Goal: Navigation & Orientation: Find specific page/section

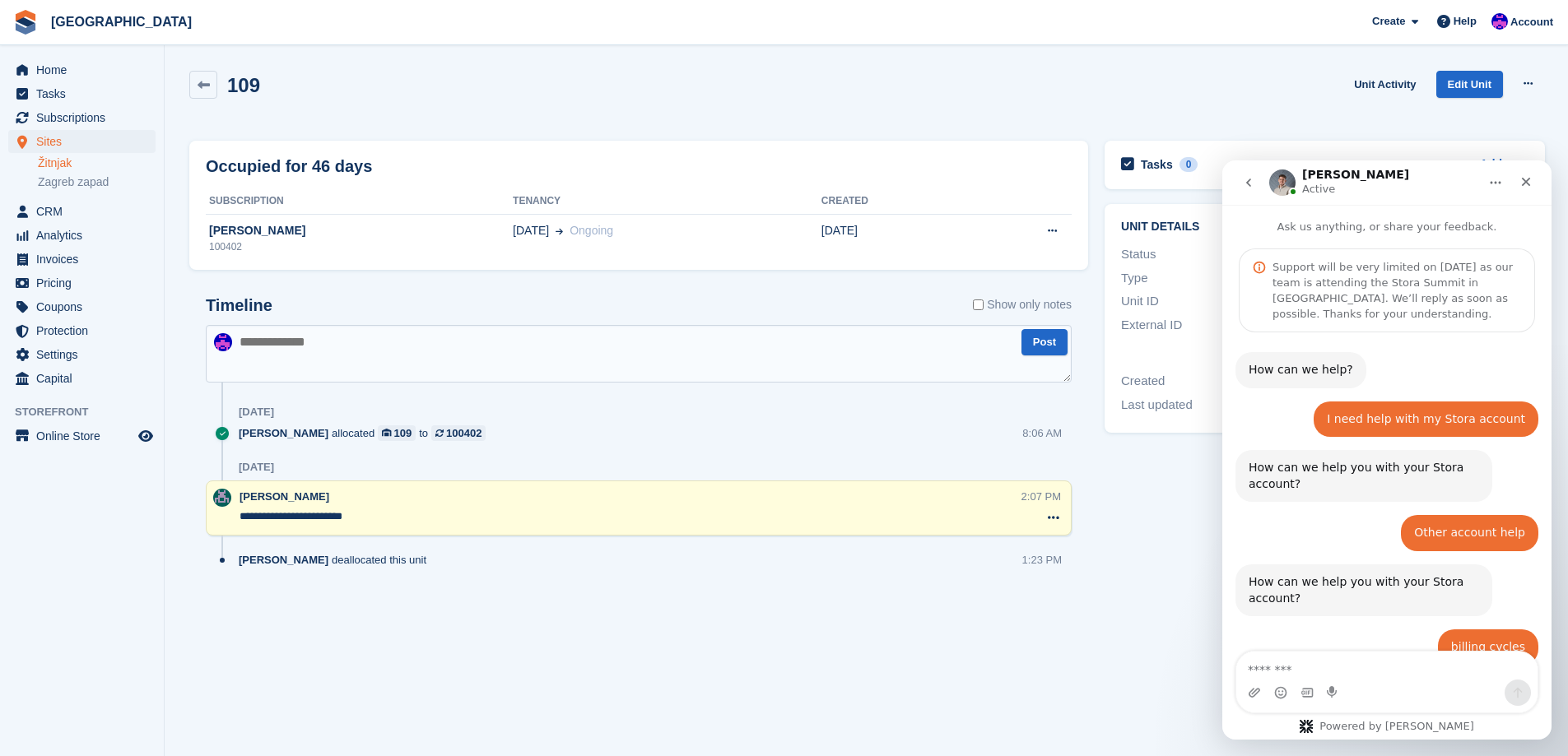
scroll to position [1723, 0]
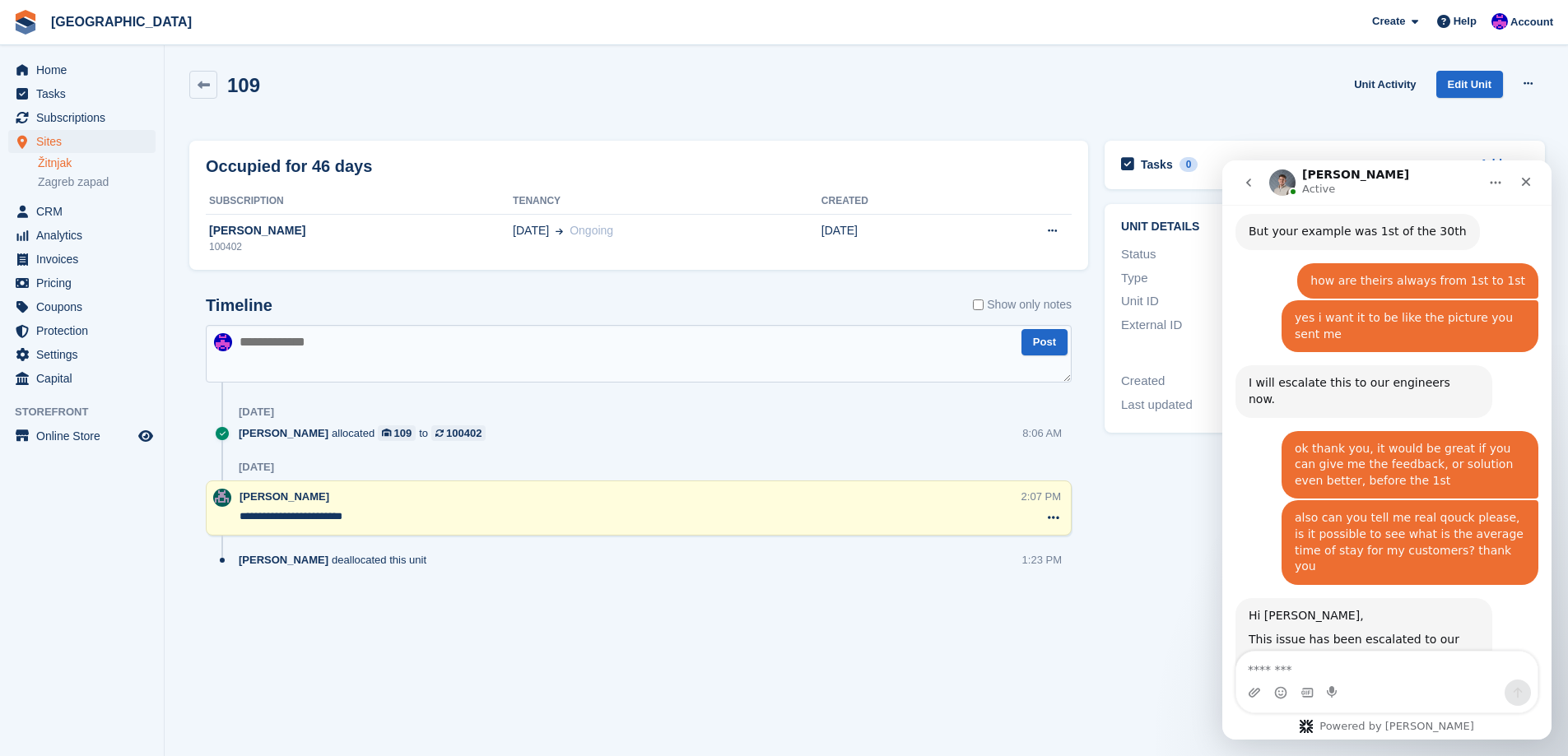
click at [478, 659] on section "109 Unit Activity Edit Unit Overlock Repossess Deallocate Occupied for 46 days …" at bounding box center [865, 378] width 1403 height 756
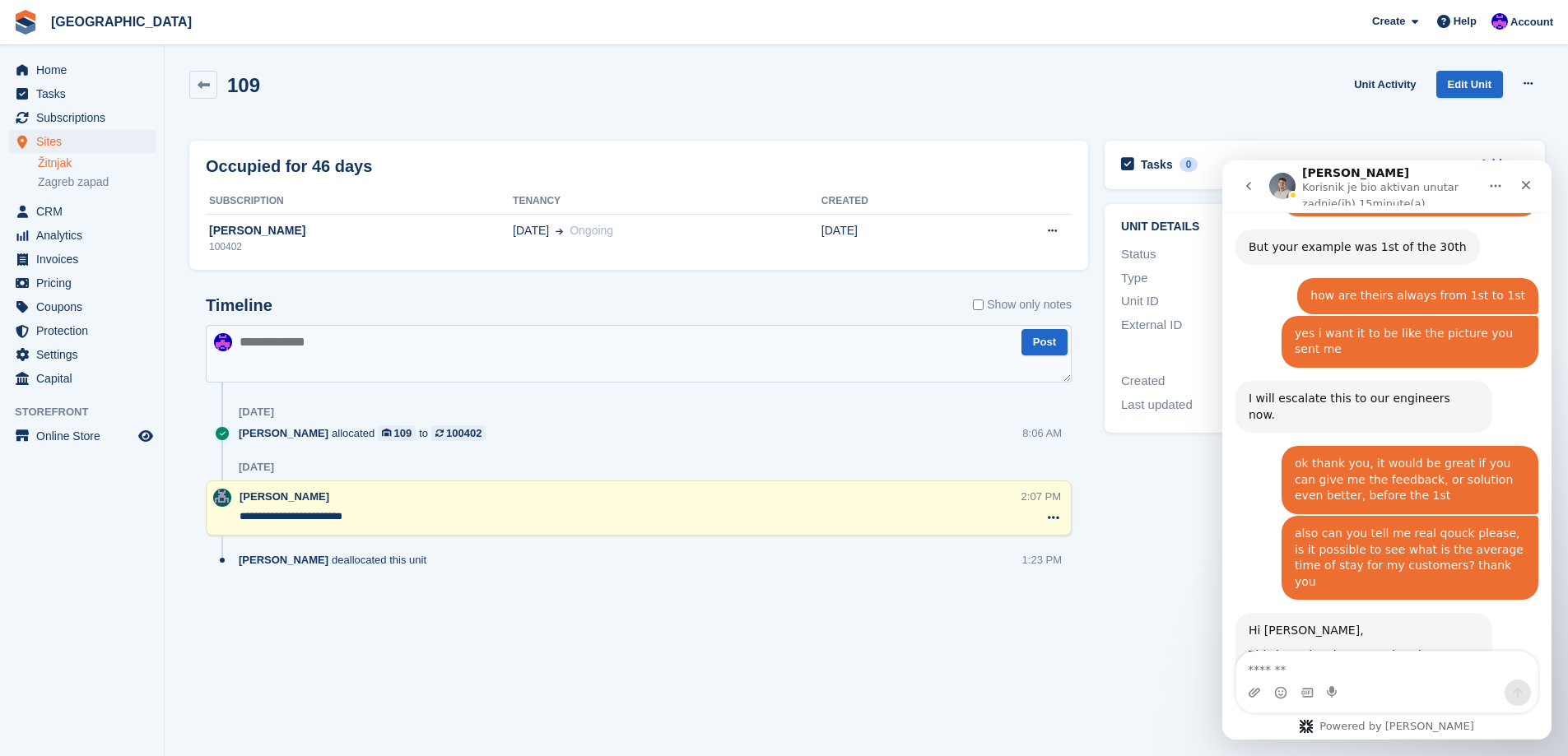
scroll to position [1723, 0]
click at [37, 130] on span "Sites" at bounding box center [85, 141] width 99 height 23
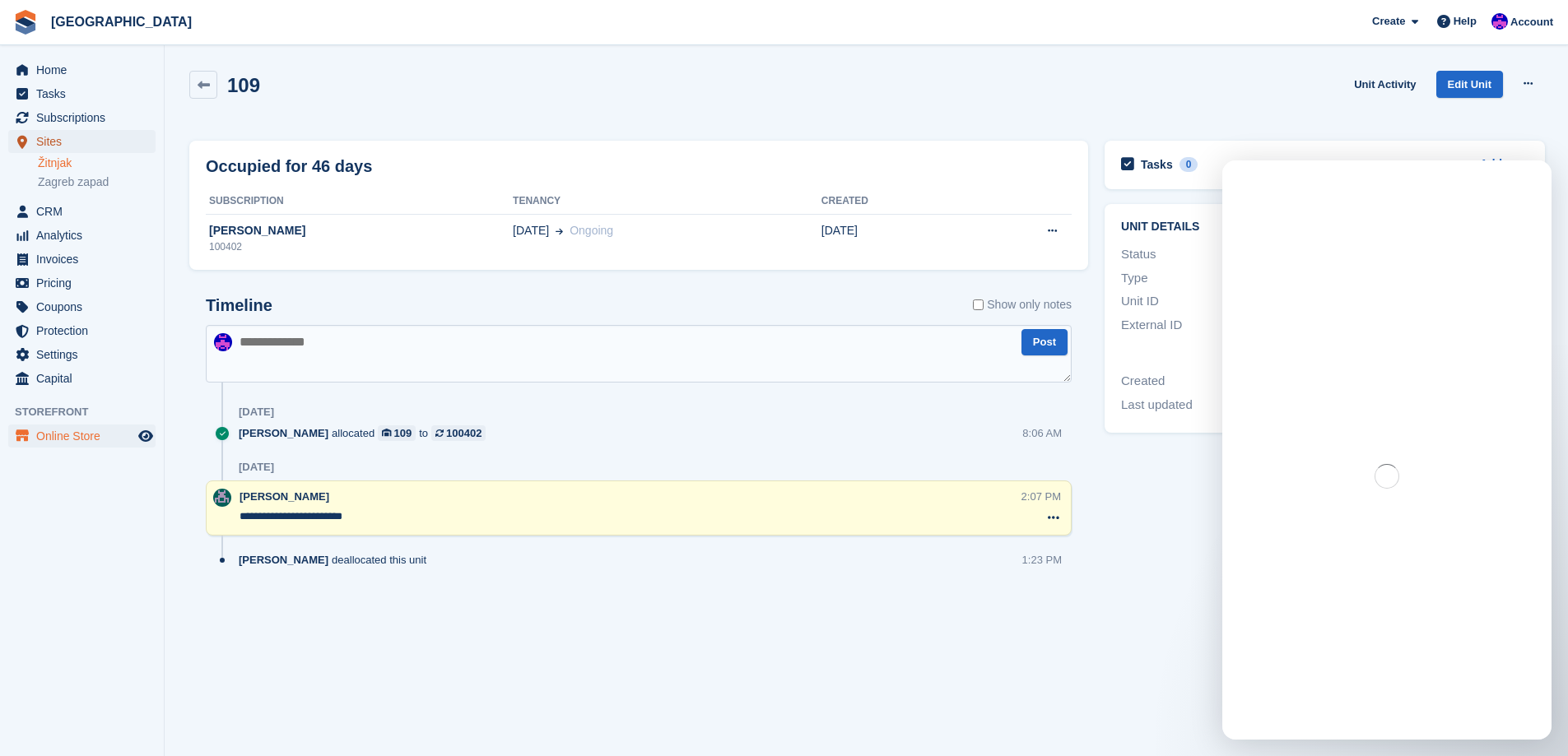
scroll to position [0, 0]
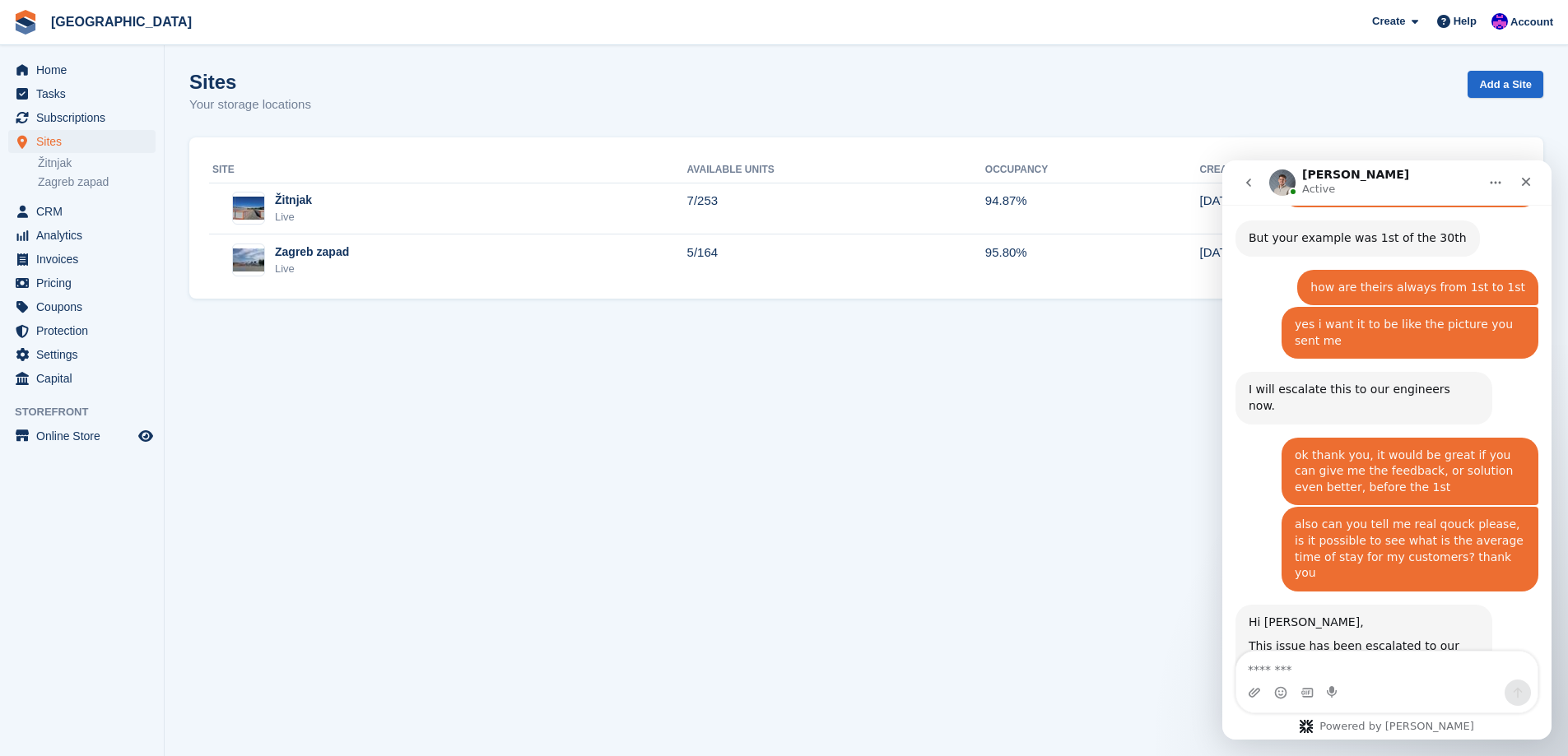
scroll to position [1723, 0]
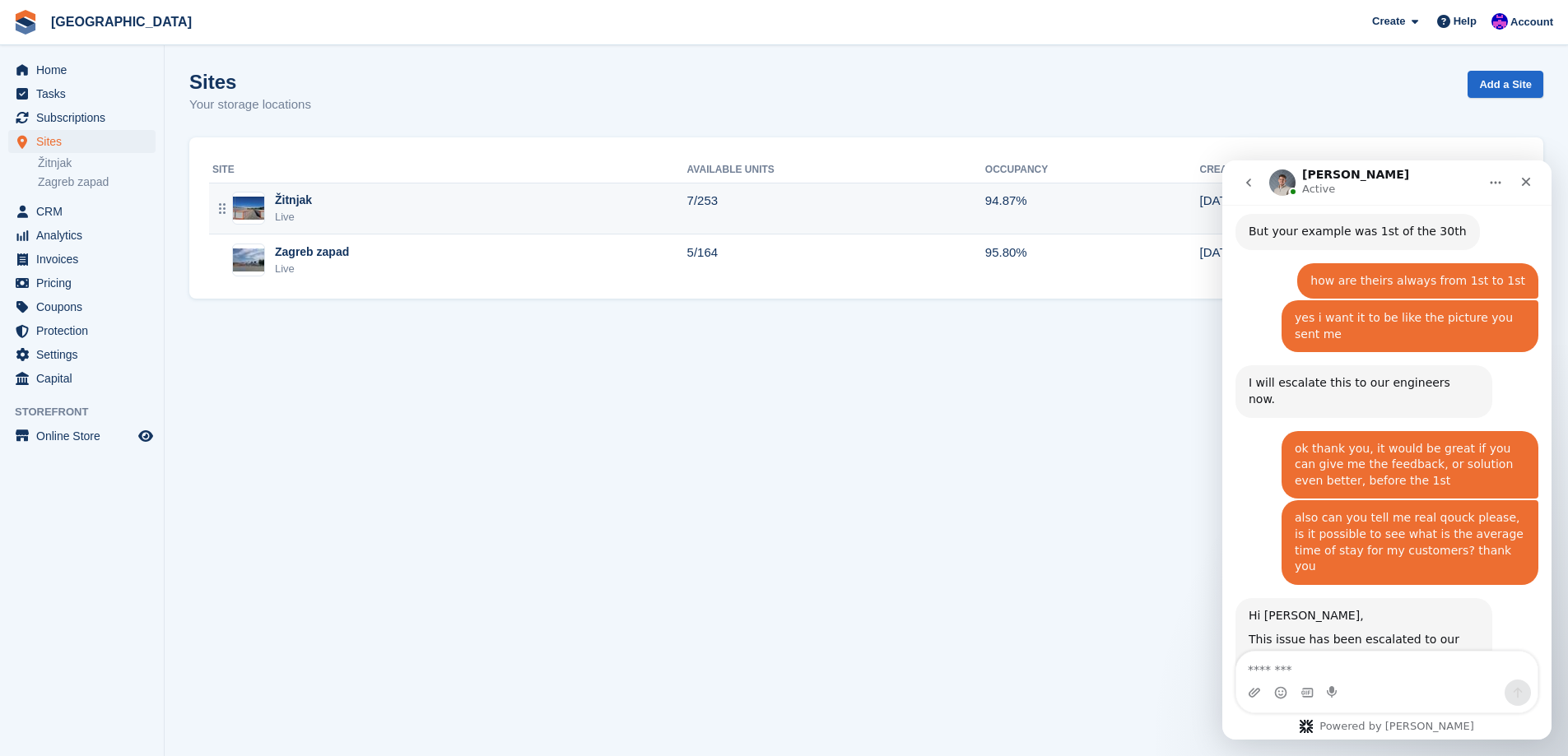
click at [314, 211] on div "Žitnjak Live" at bounding box center [450, 209] width 474 height 34
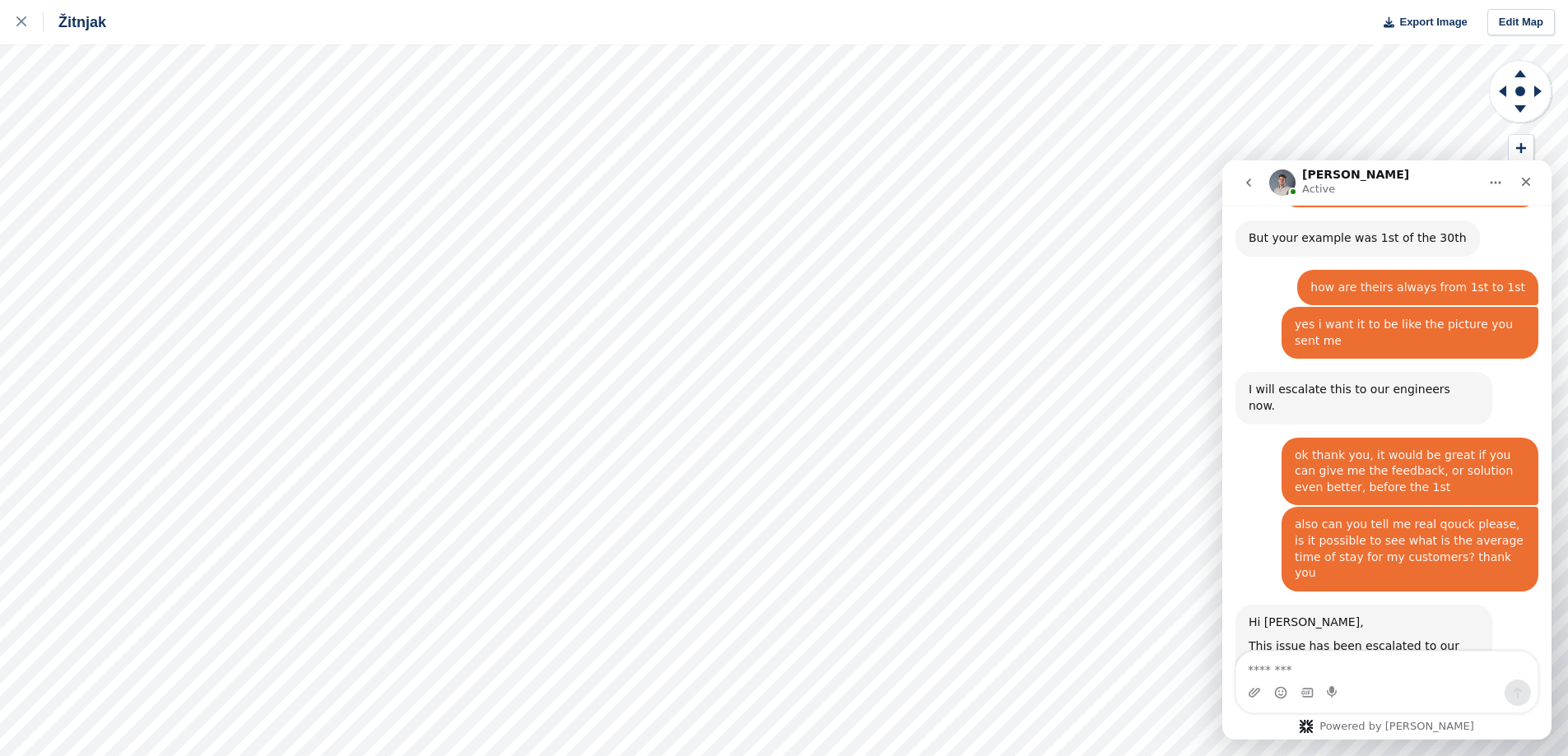
scroll to position [1723, 0]
